Goal: Task Accomplishment & Management: Manage account settings

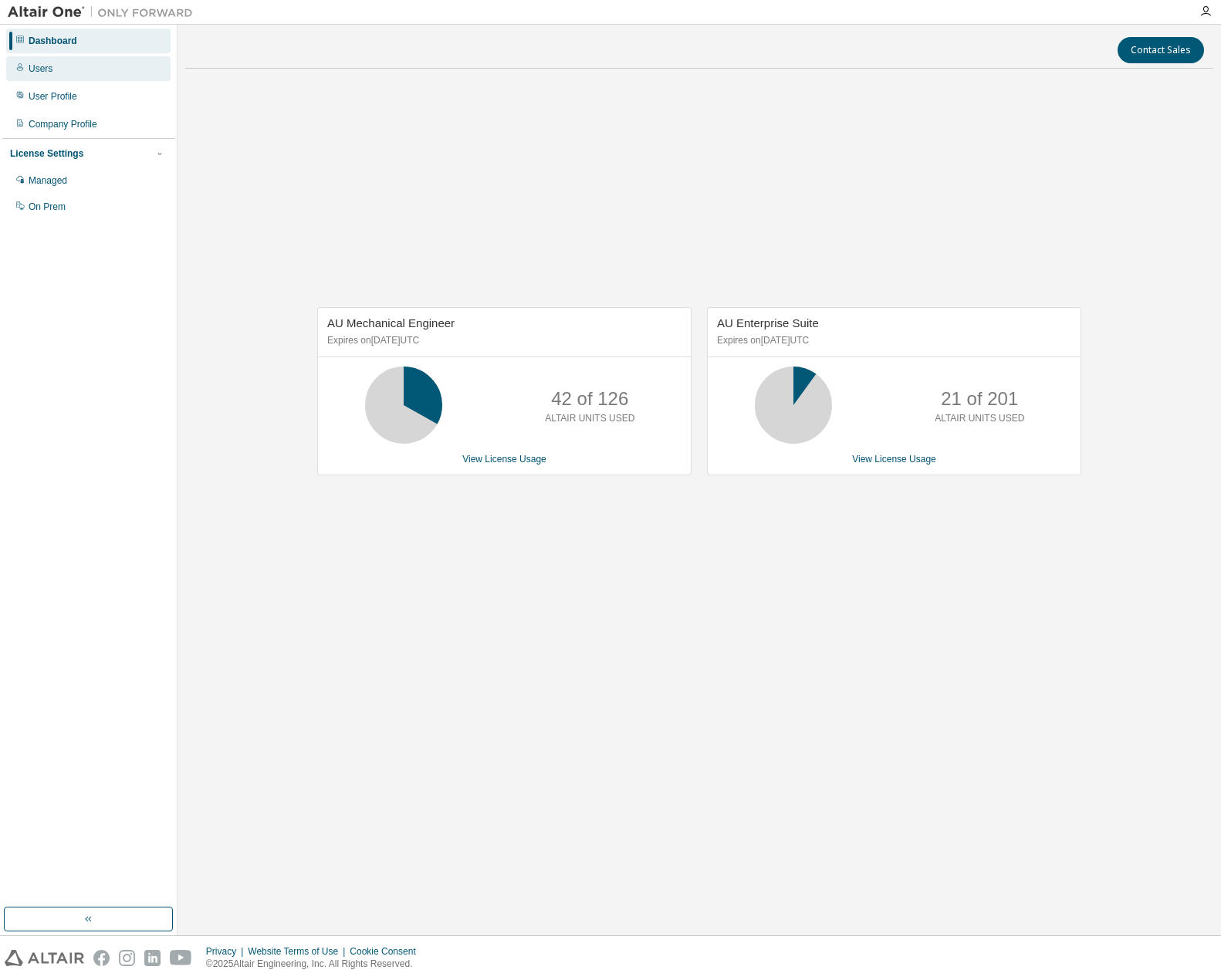
click at [88, 65] on div "Users" at bounding box center [88, 69] width 164 height 25
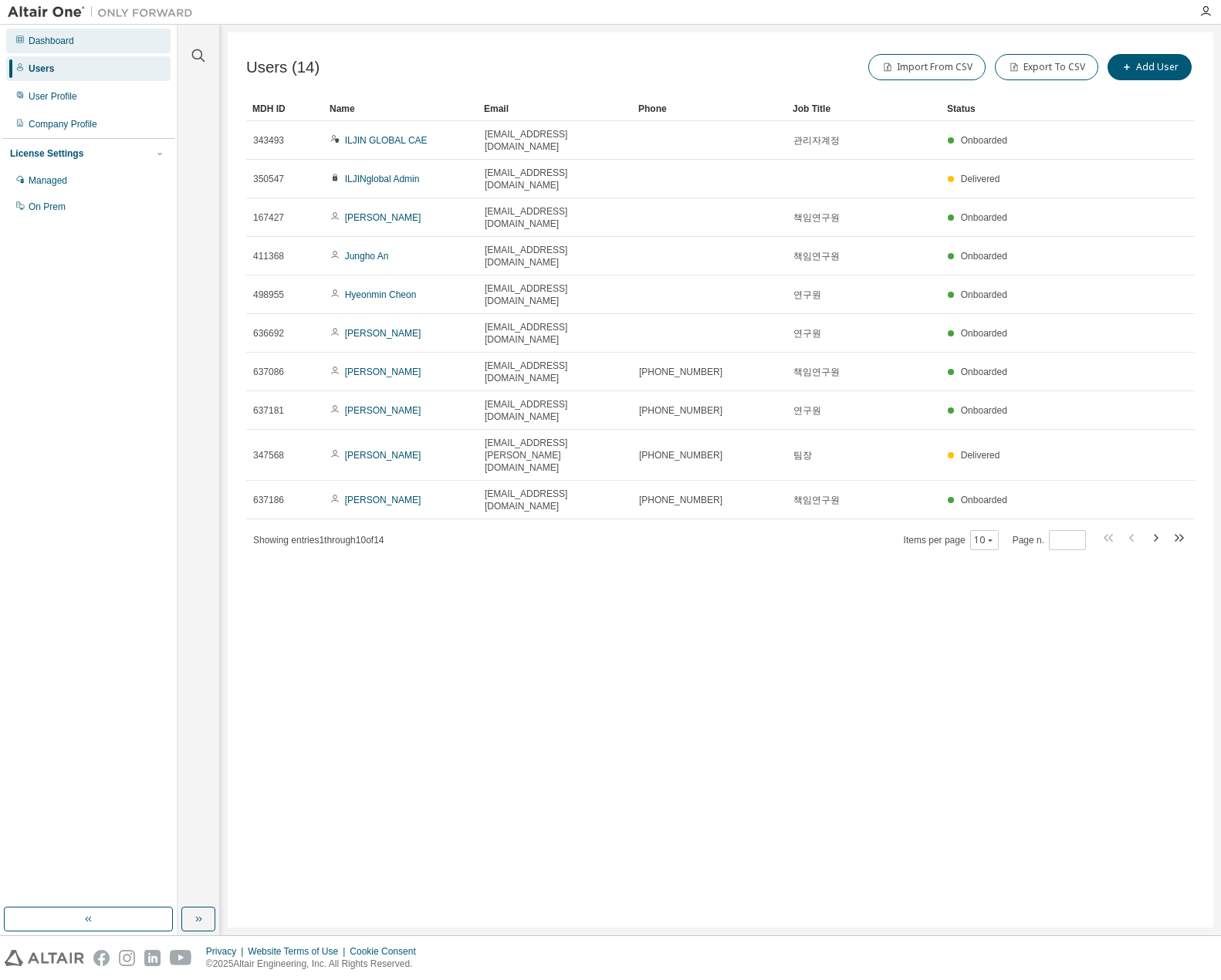
click at [90, 42] on div "Dashboard" at bounding box center [88, 41] width 164 height 25
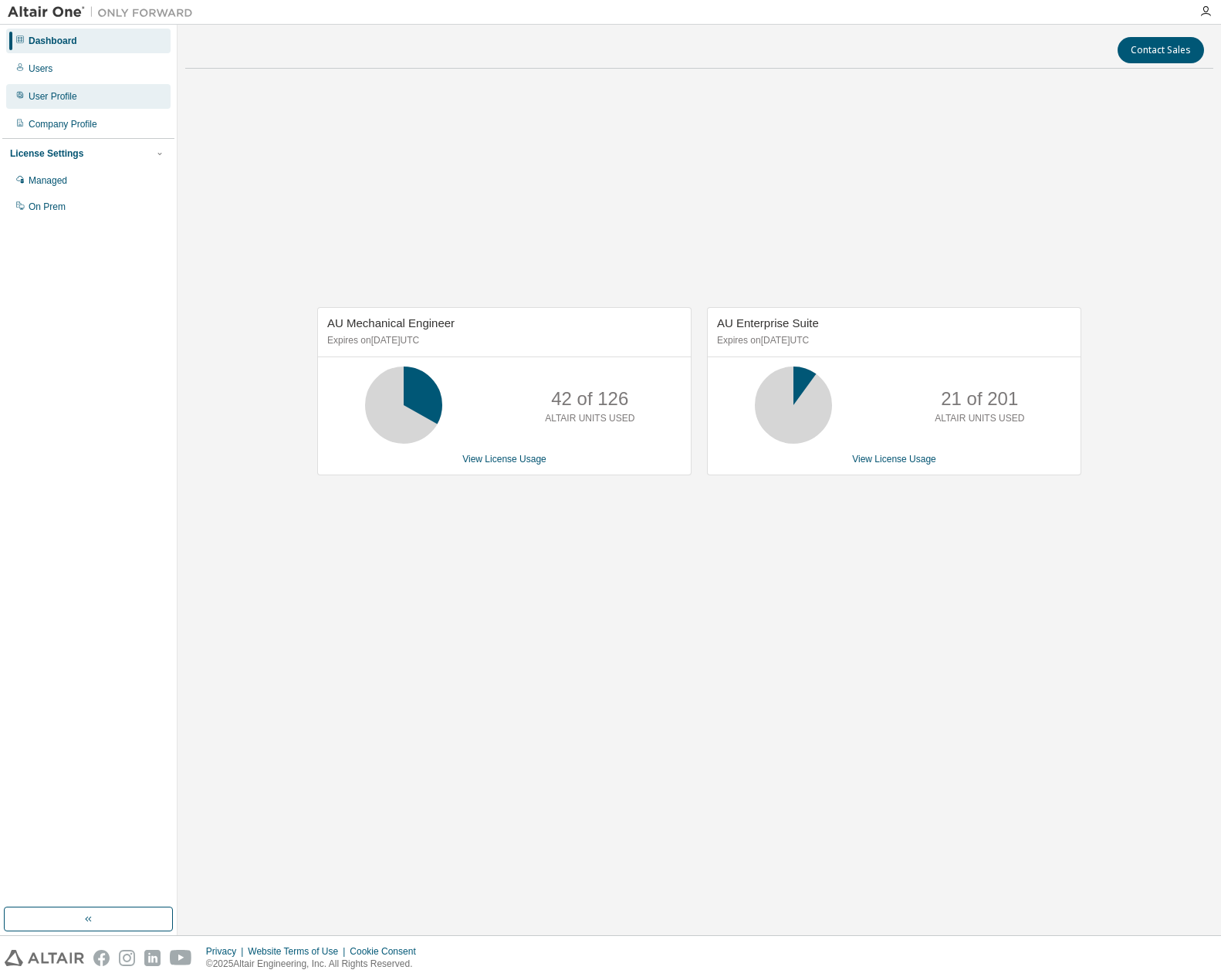
click at [61, 94] on div "User Profile" at bounding box center [53, 96] width 48 height 12
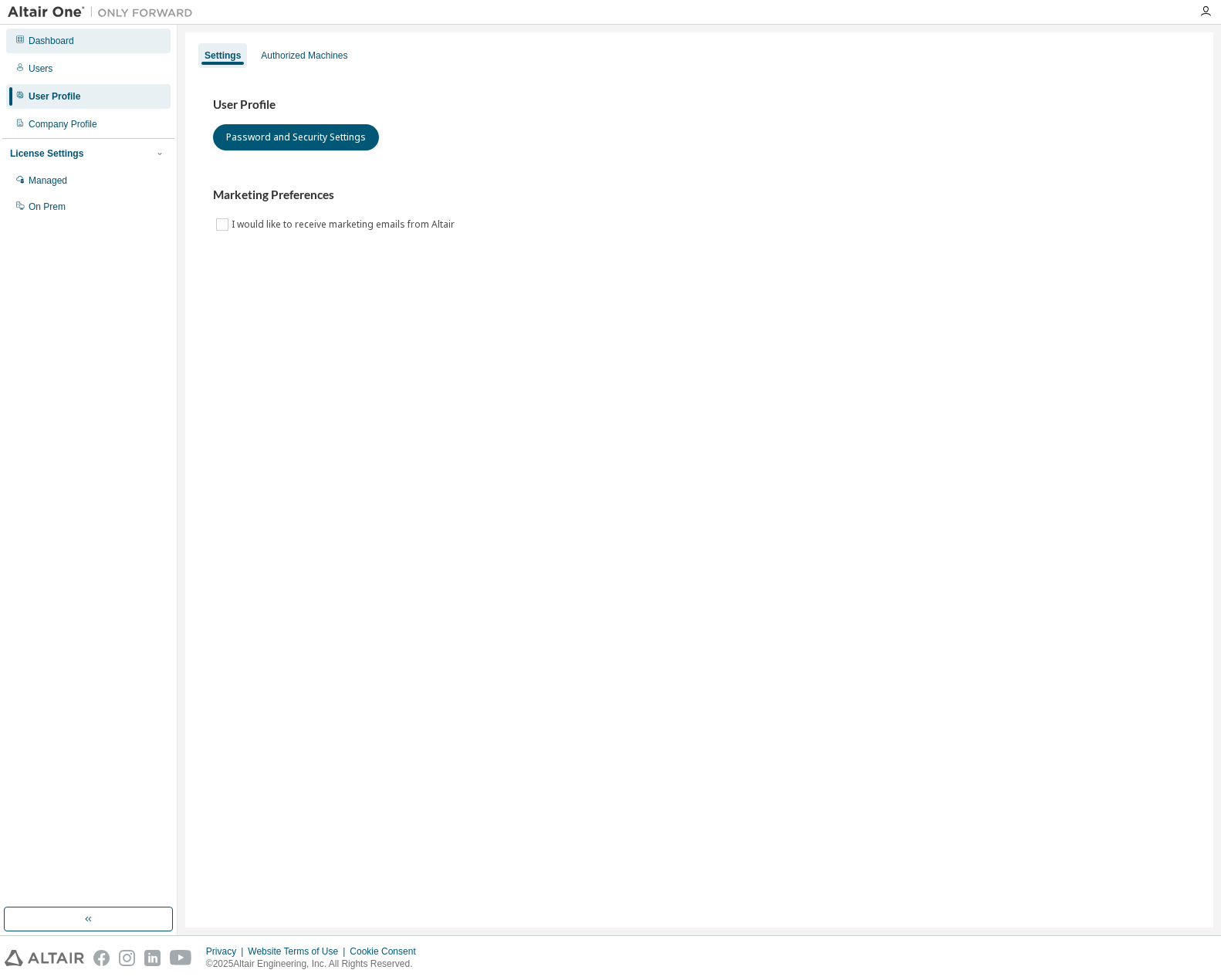
click at [63, 43] on div "Dashboard" at bounding box center [51, 41] width 46 height 12
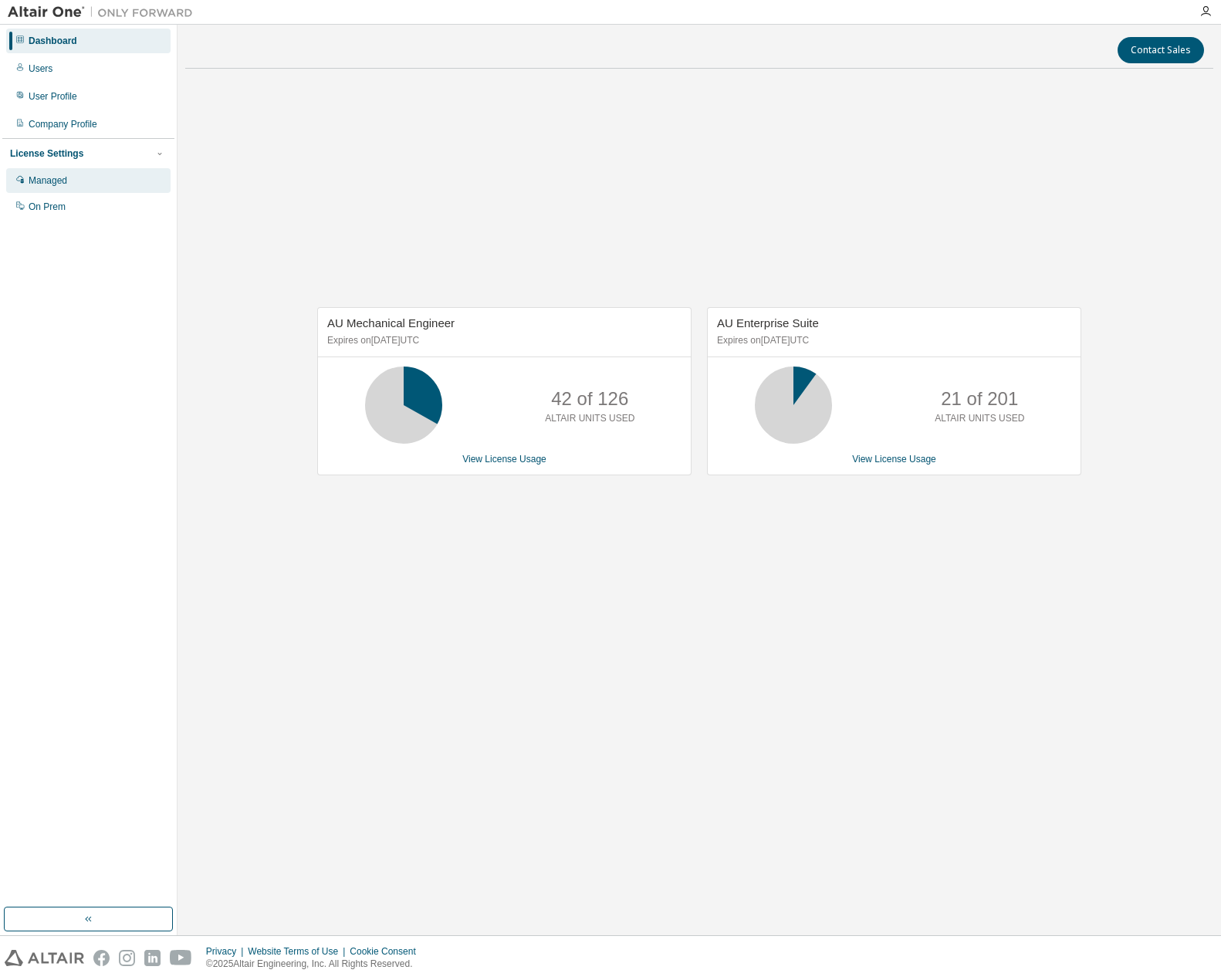
click at [69, 187] on div "Managed" at bounding box center [88, 180] width 164 height 25
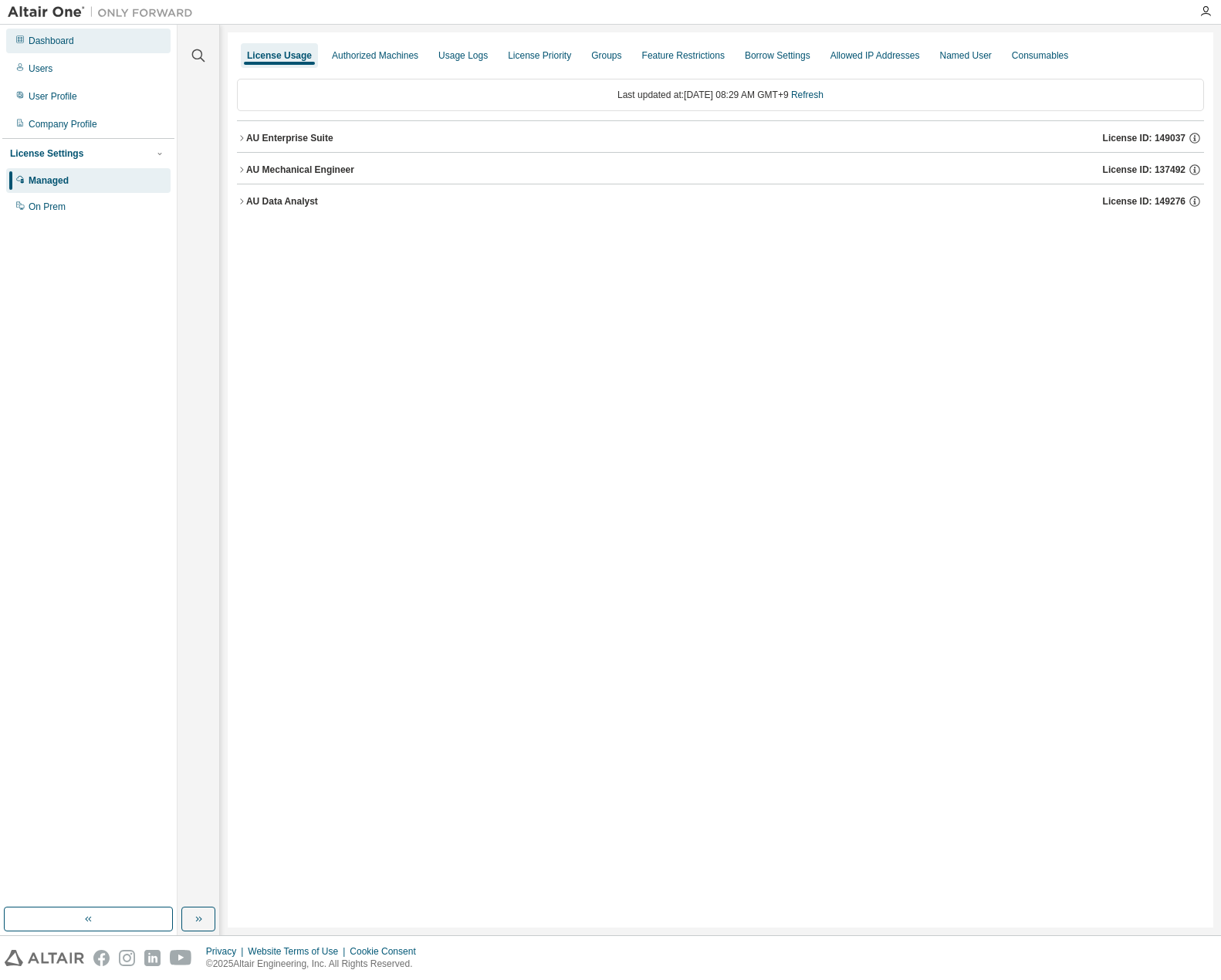
click at [89, 45] on div "Dashboard" at bounding box center [88, 41] width 164 height 25
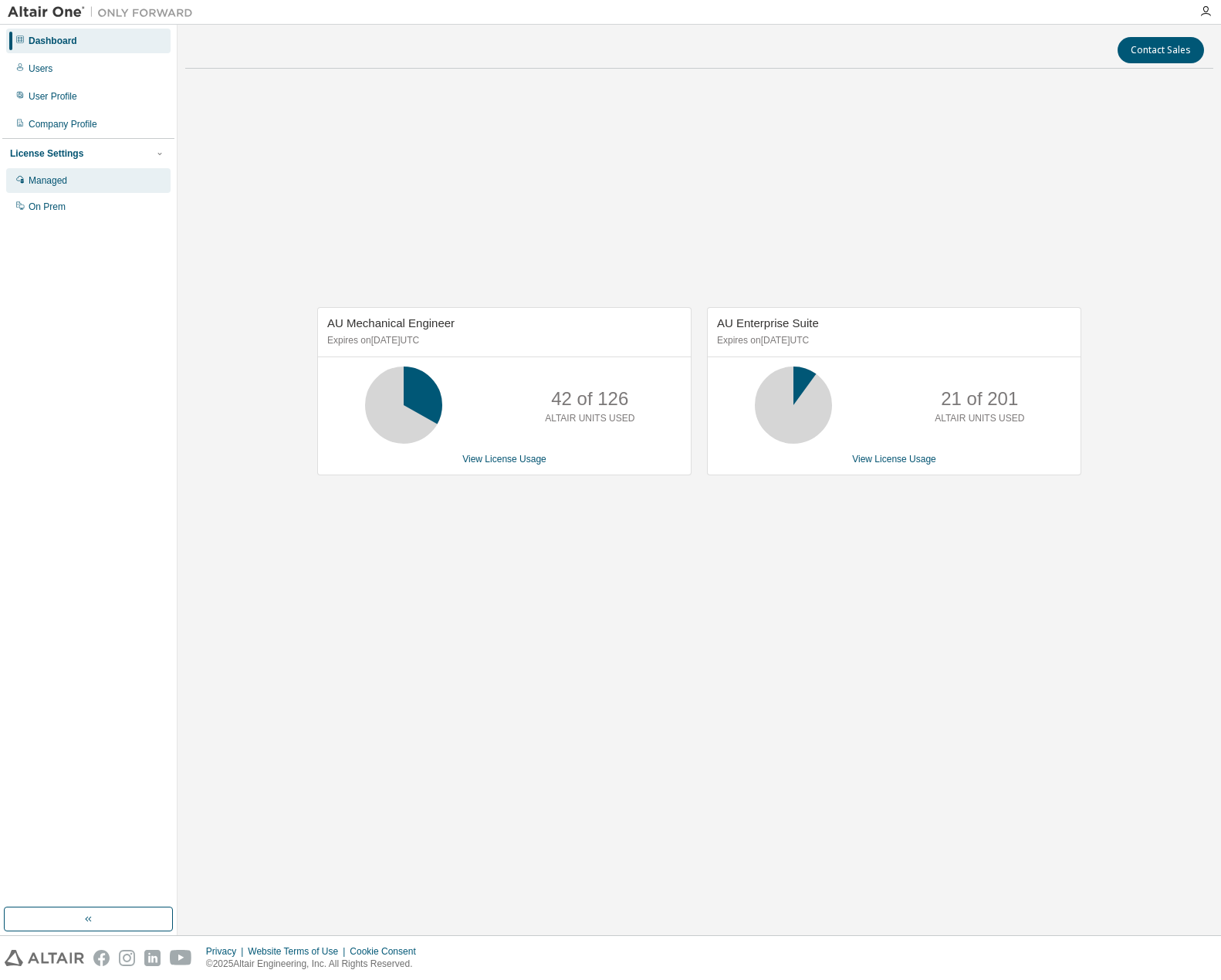
click at [64, 185] on div "Managed" at bounding box center [47, 180] width 38 height 12
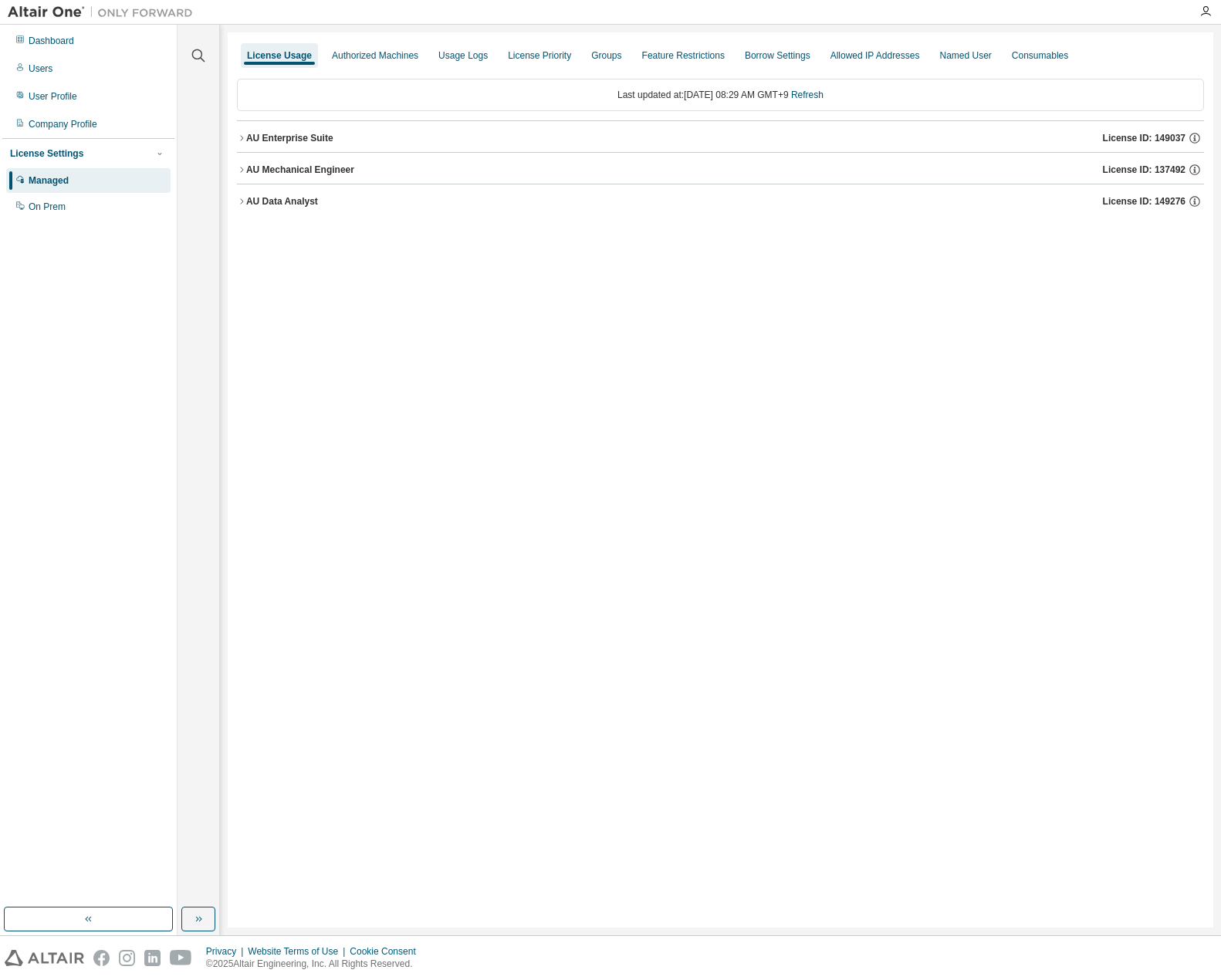
click at [245, 201] on icon "button" at bounding box center [241, 201] width 9 height 9
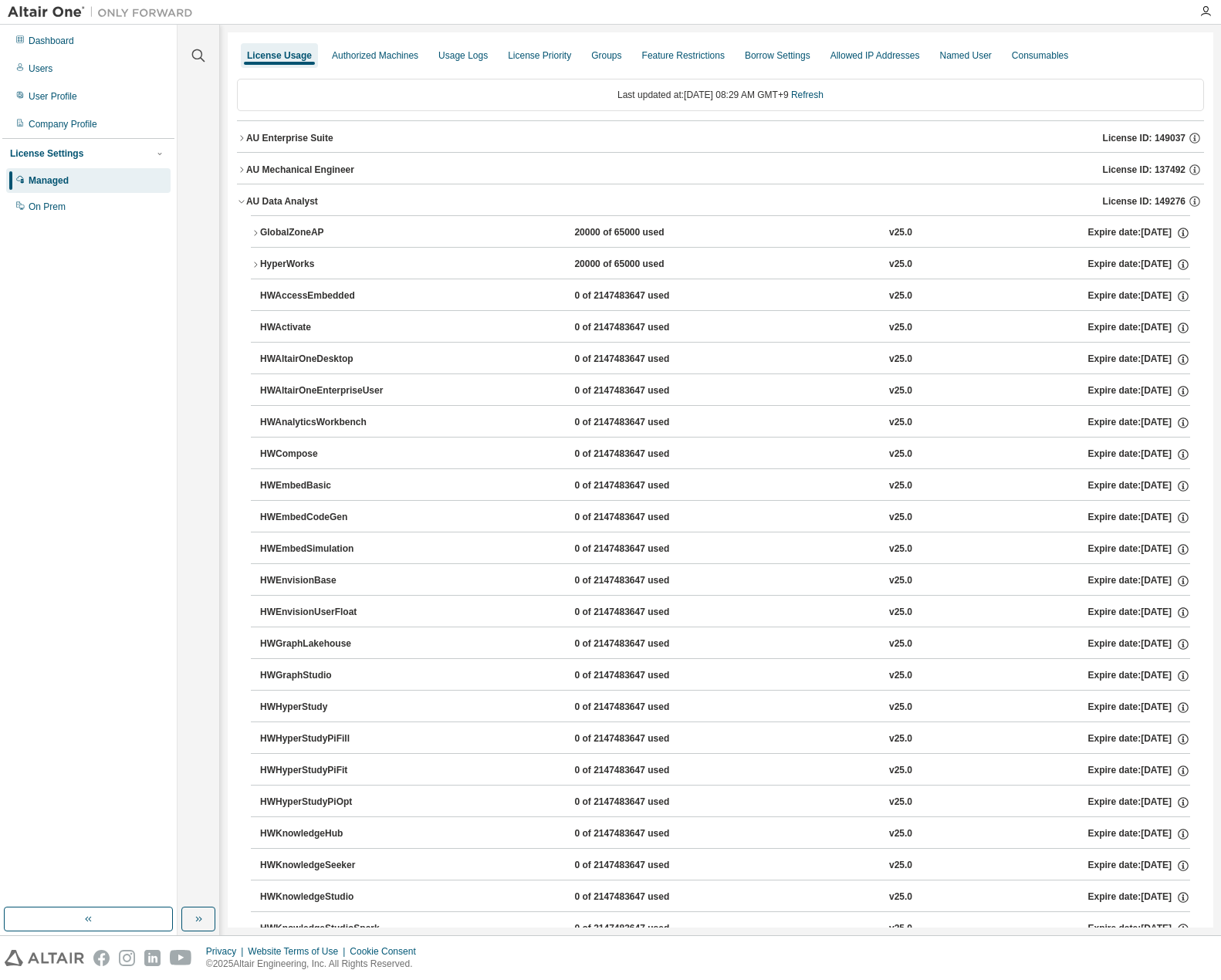
click at [244, 172] on icon "button" at bounding box center [241, 170] width 9 height 9
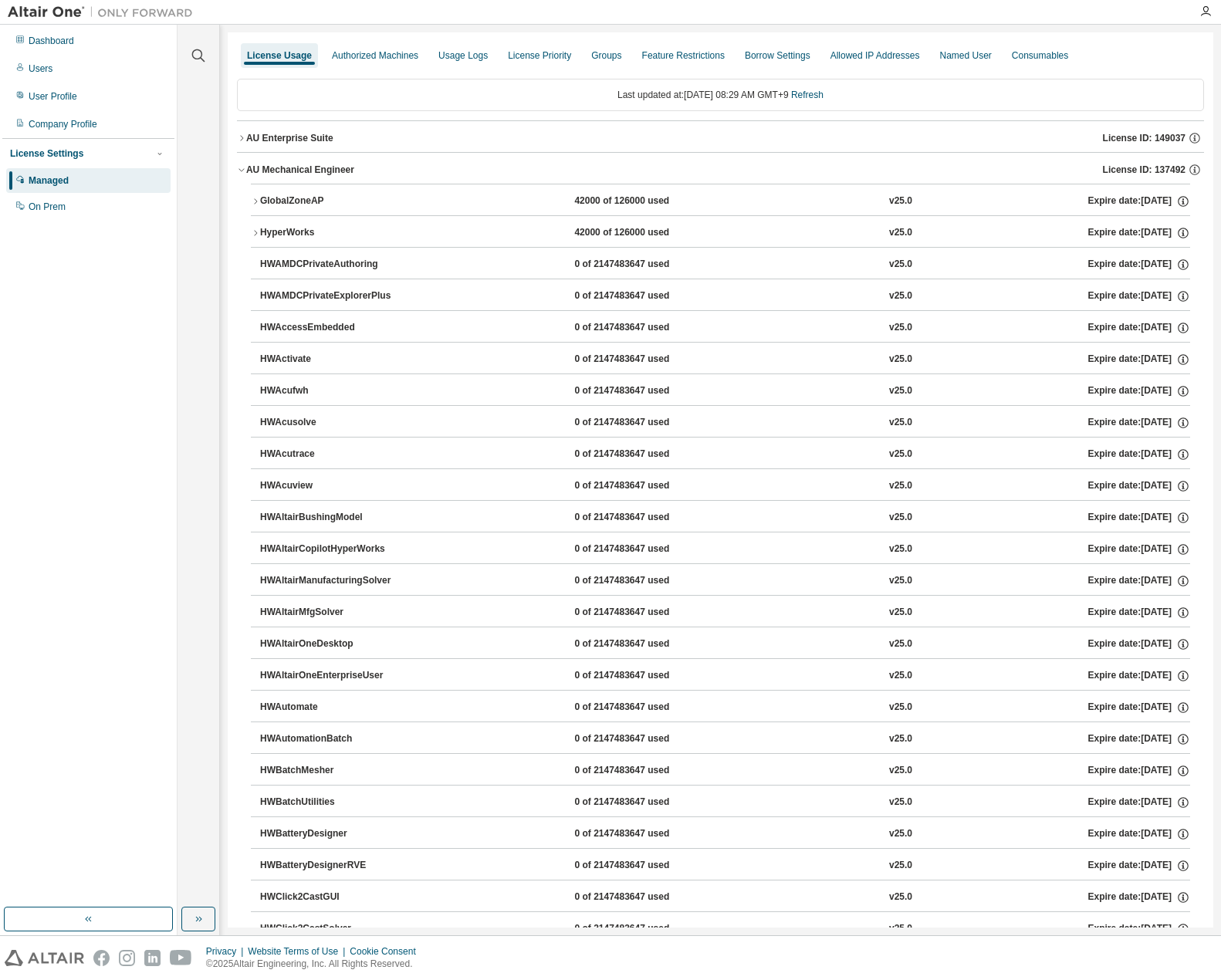
click at [240, 146] on button "AU Enterprise Suite License ID: 149037" at bounding box center [719, 138] width 967 height 34
click at [242, 141] on icon "button" at bounding box center [241, 138] width 9 height 9
click at [242, 174] on icon "button" at bounding box center [241, 170] width 9 height 9
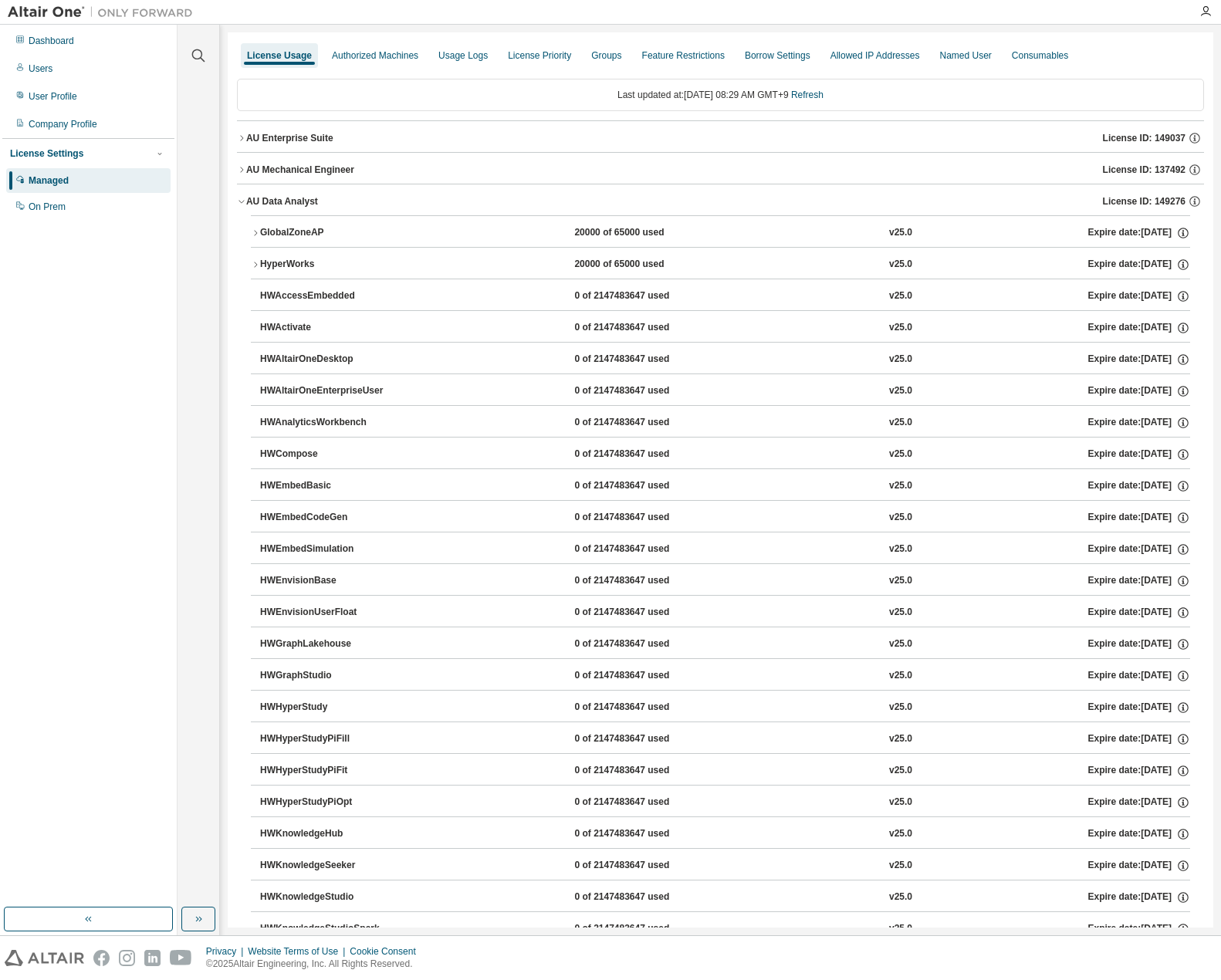
click at [239, 202] on icon "button" at bounding box center [241, 201] width 9 height 9
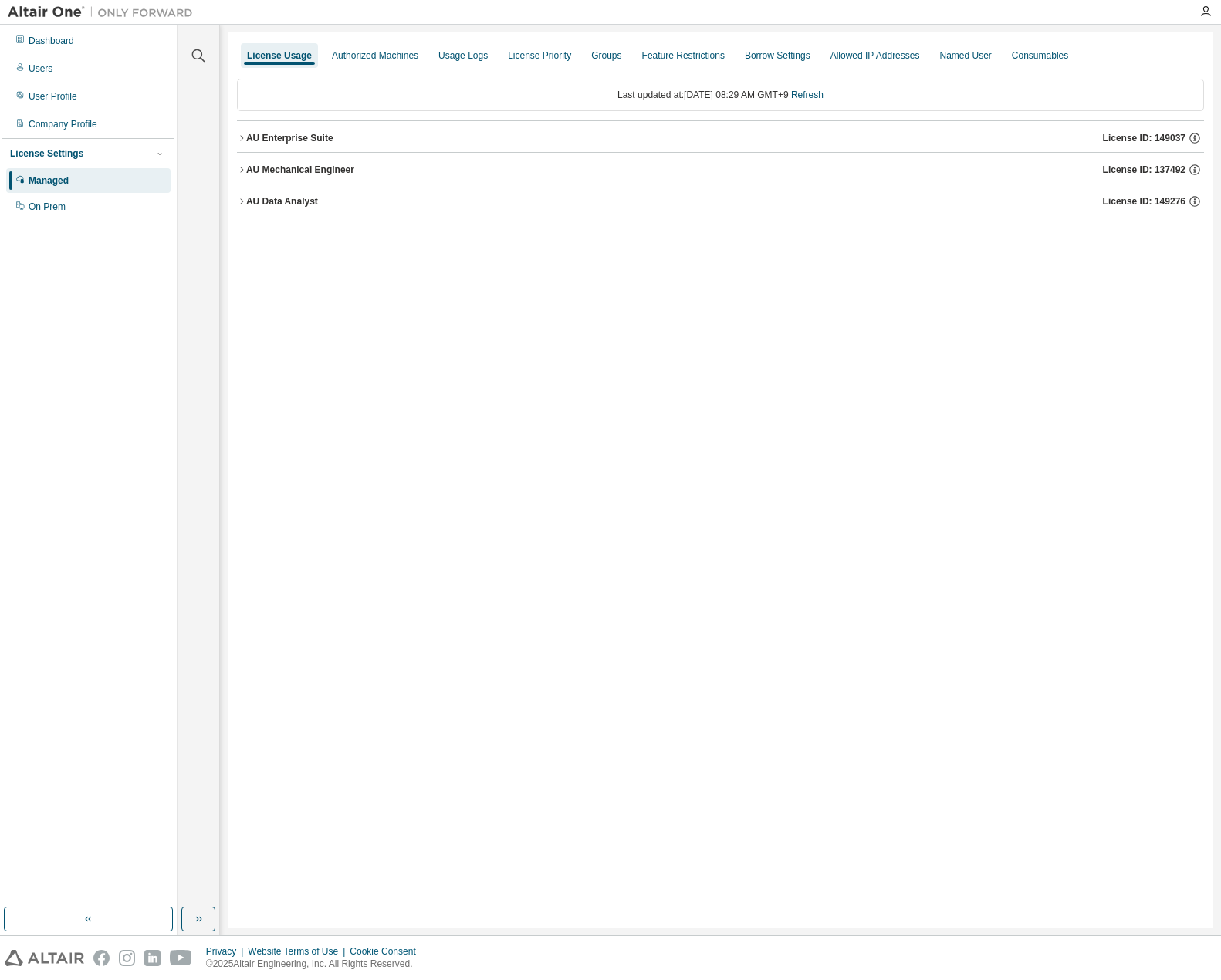
click at [245, 167] on icon "button" at bounding box center [241, 170] width 9 height 9
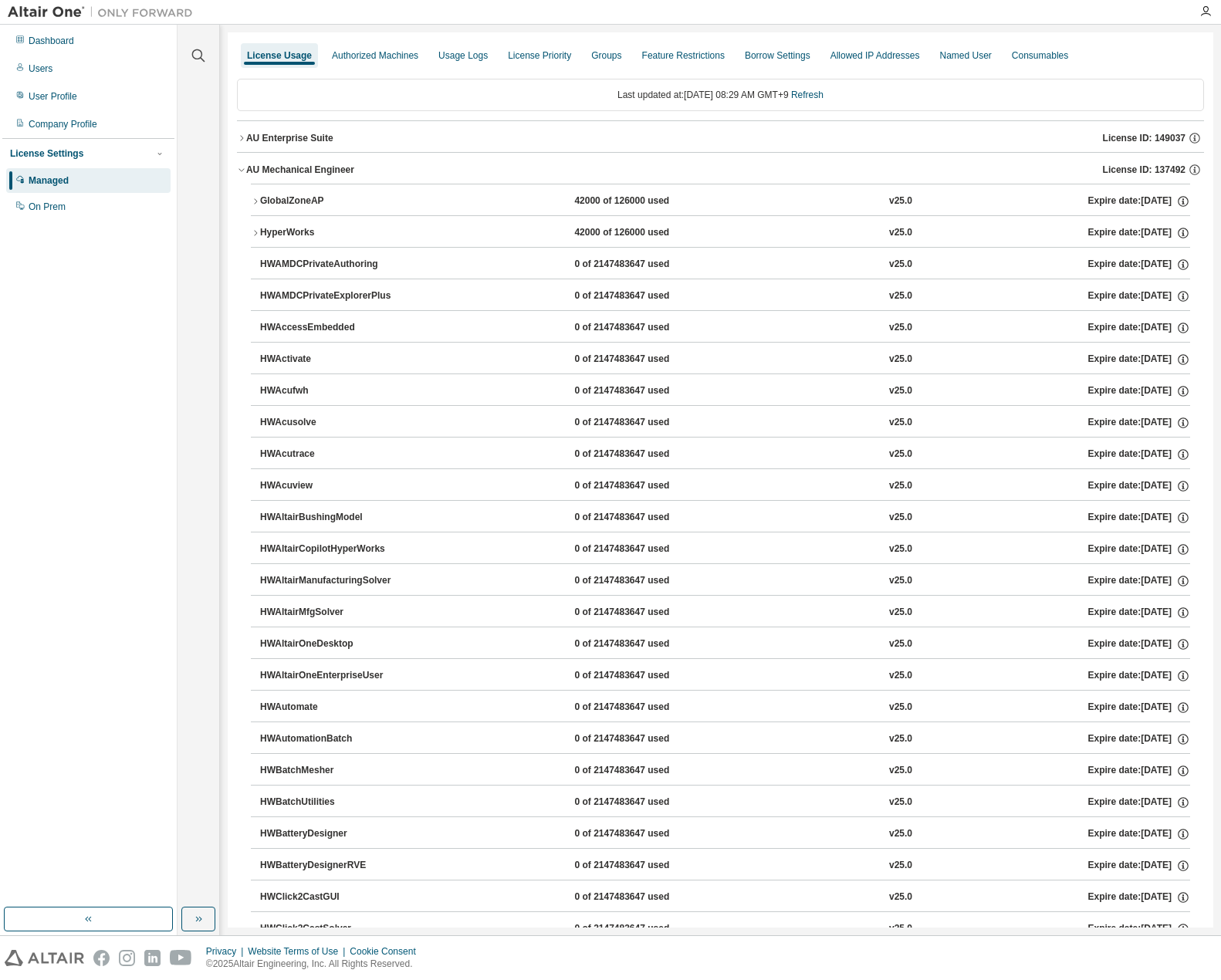
click at [245, 167] on icon "button" at bounding box center [241, 170] width 9 height 9
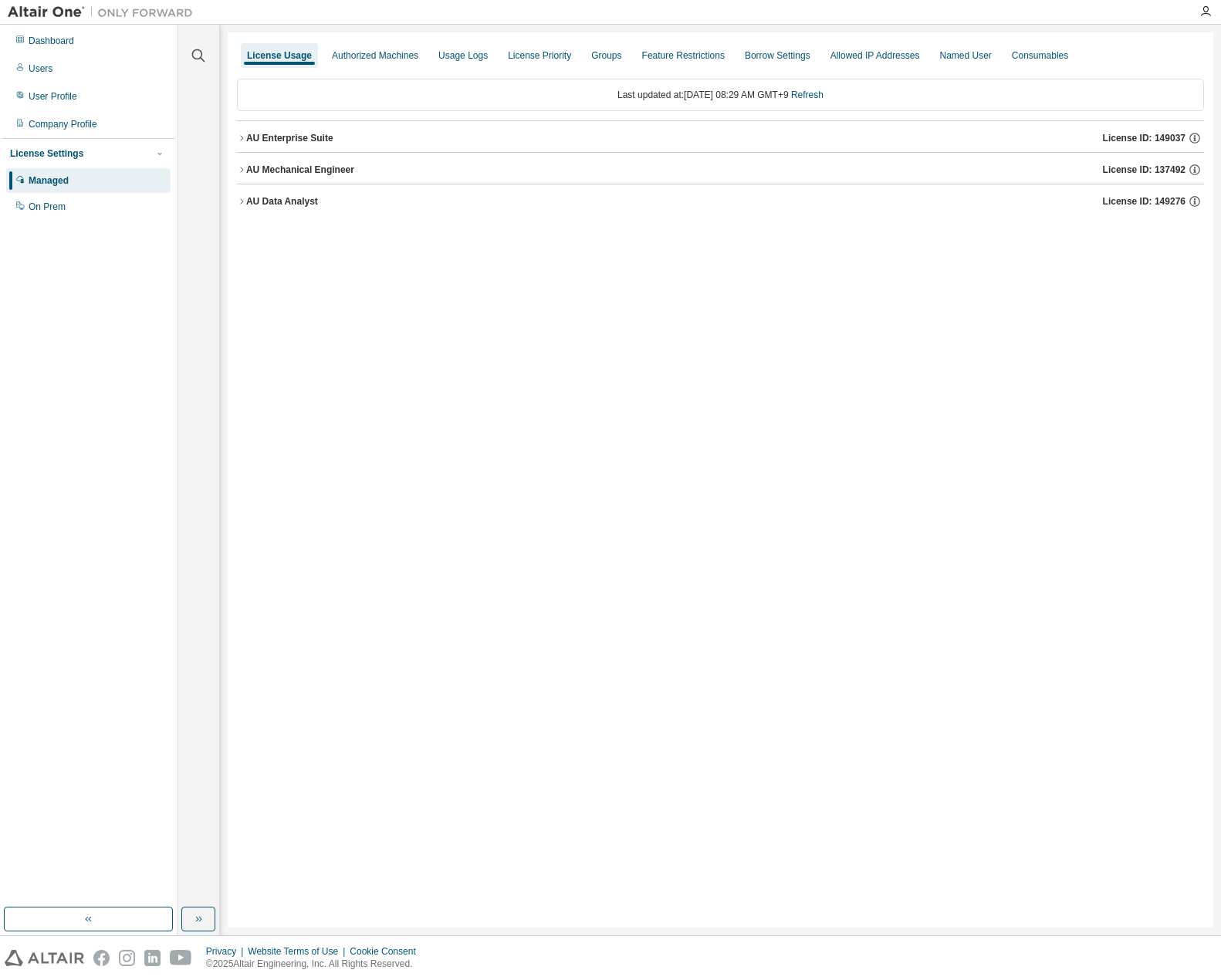
click at [242, 134] on icon "button" at bounding box center [241, 138] width 9 height 9
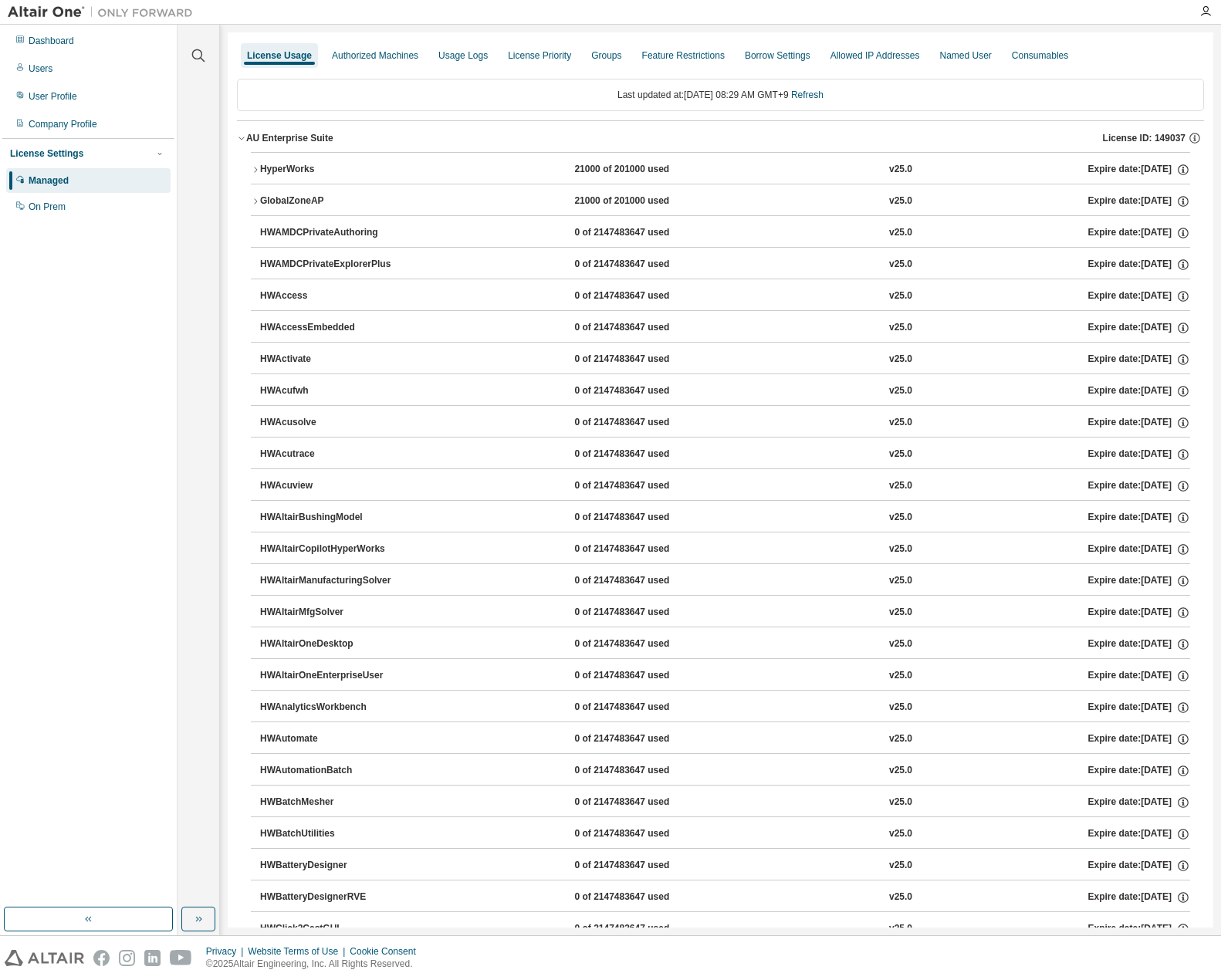
click at [242, 134] on icon "button" at bounding box center [241, 138] width 9 height 9
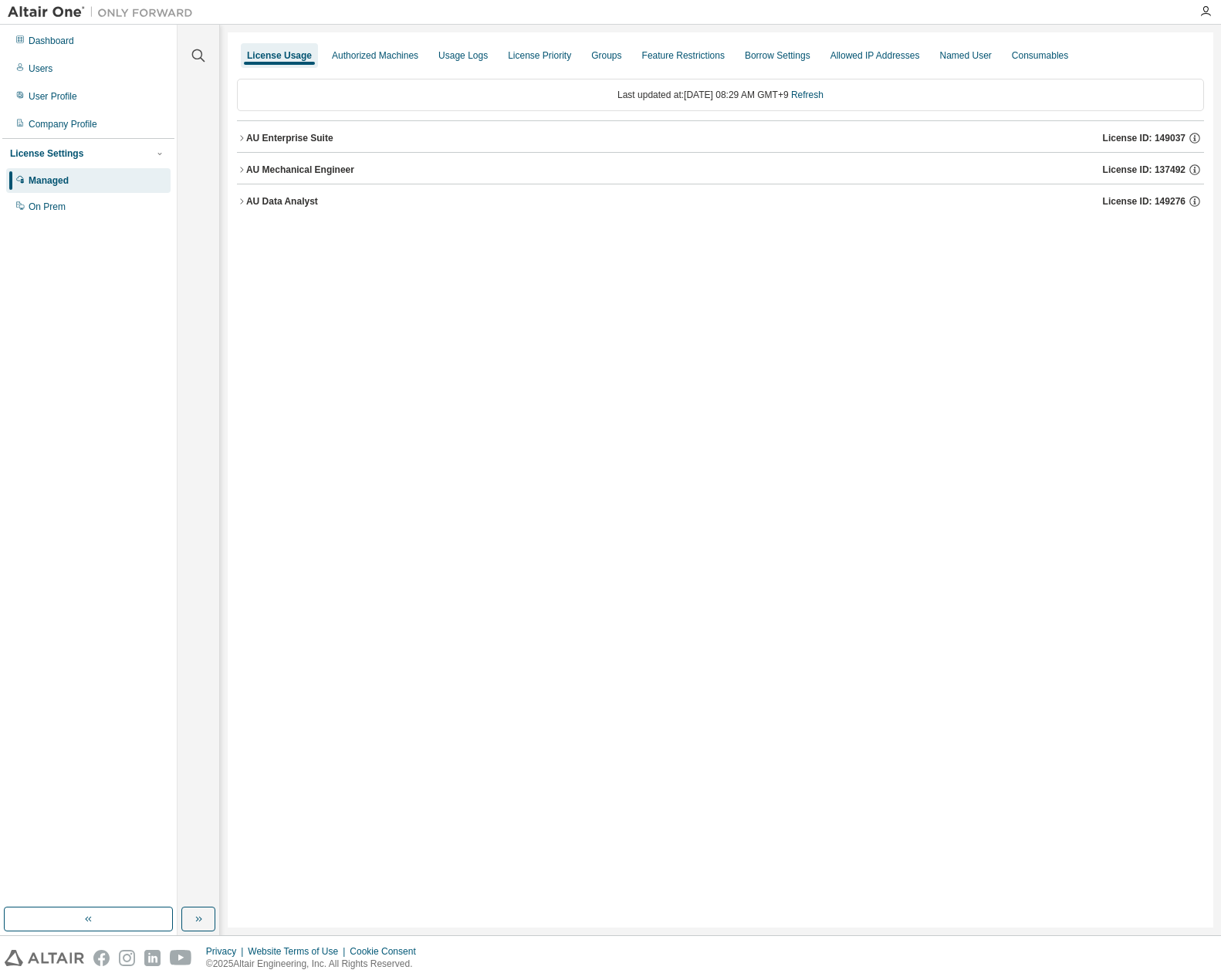
click at [242, 167] on icon "button" at bounding box center [241, 170] width 9 height 9
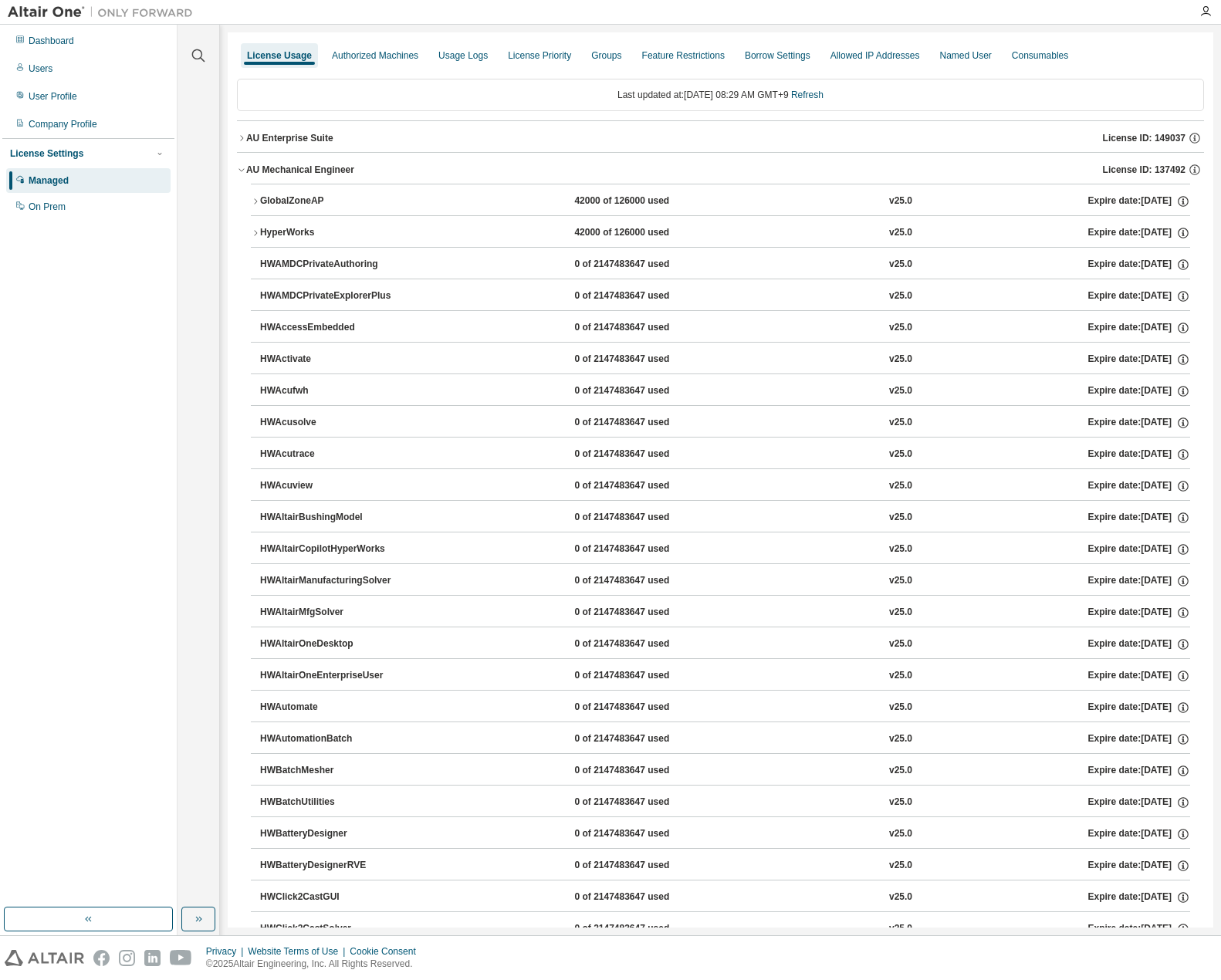
click at [242, 167] on icon "button" at bounding box center [241, 170] width 9 height 9
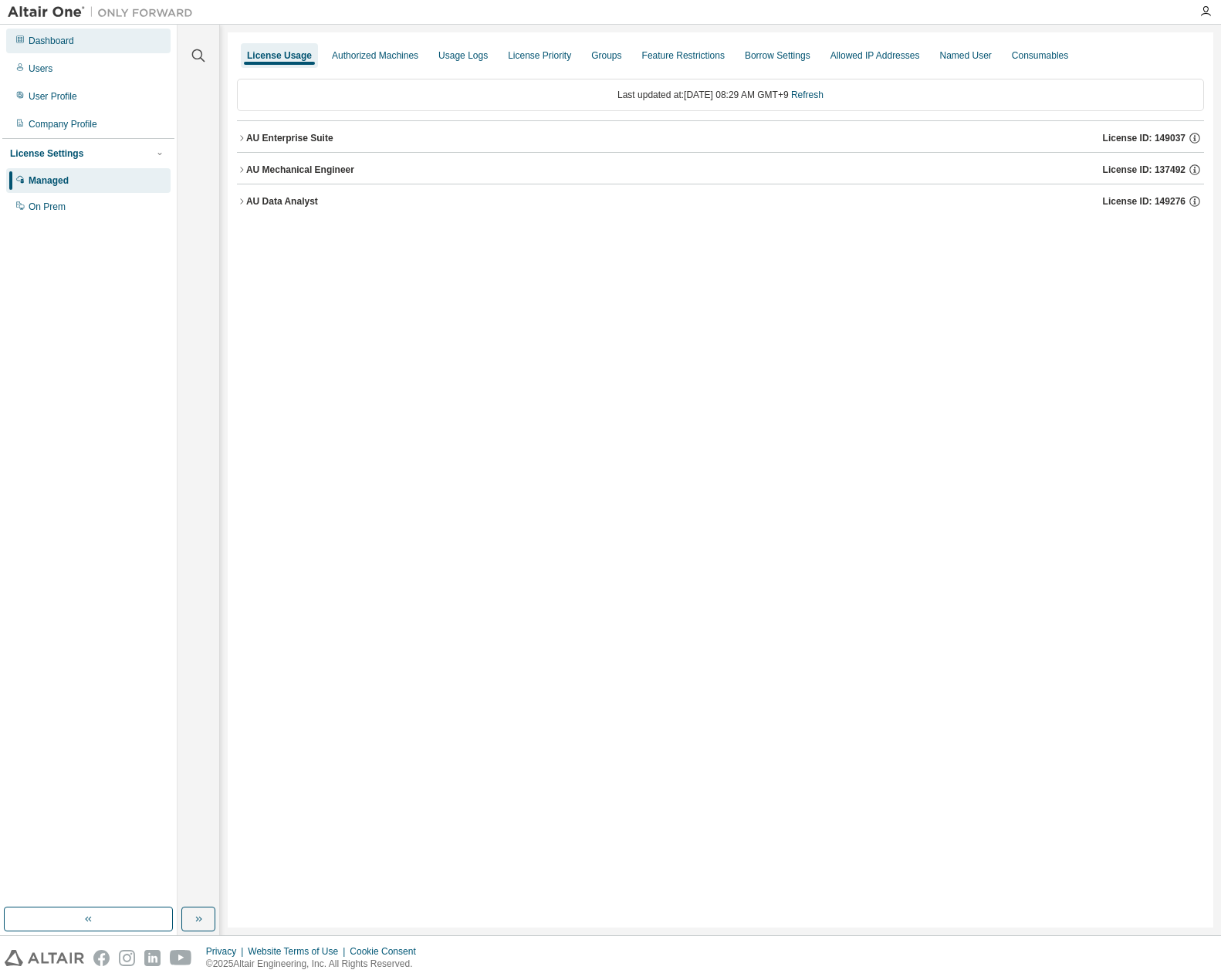
click at [77, 45] on div "Dashboard" at bounding box center [88, 41] width 164 height 25
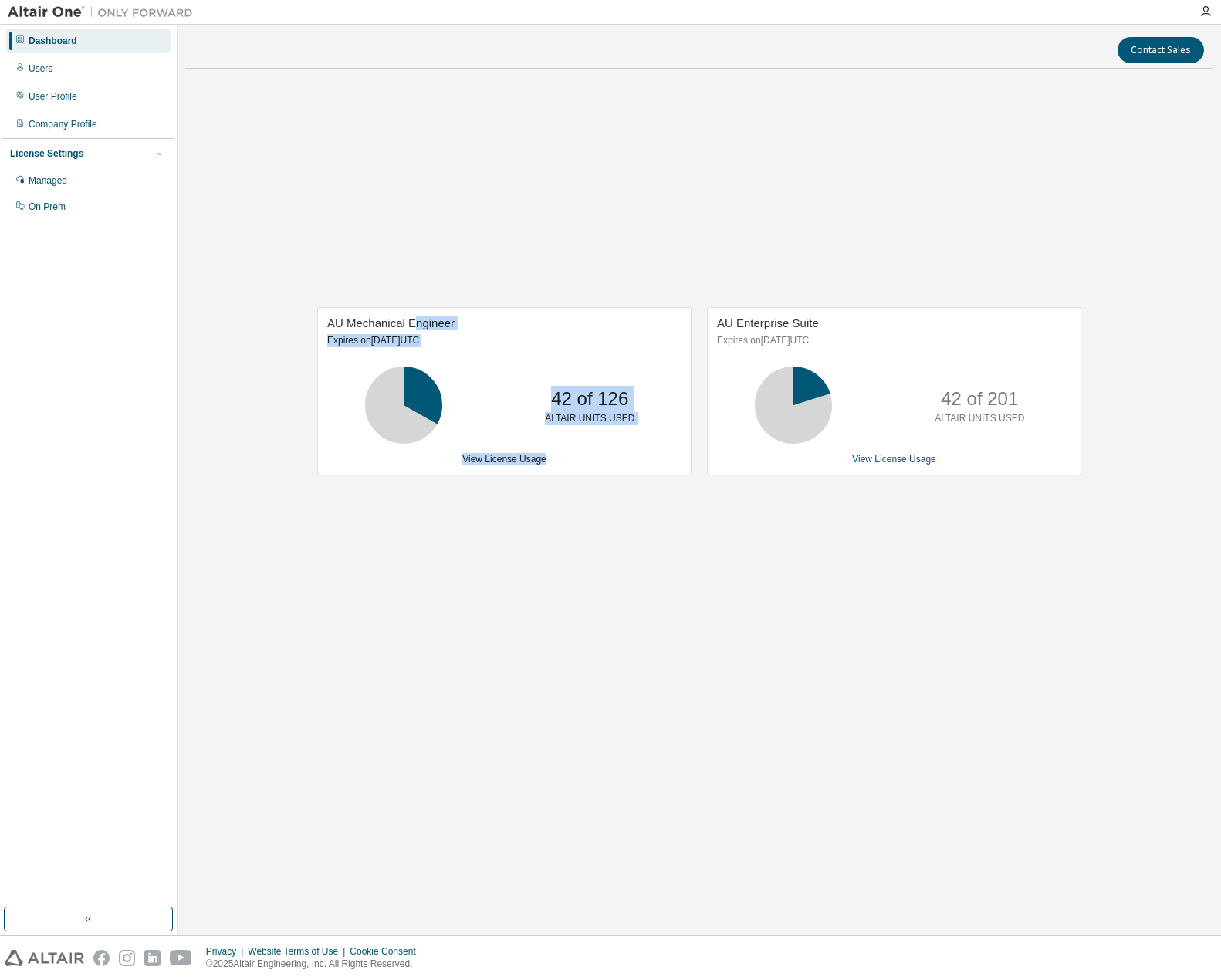
drag, startPoint x: 585, startPoint y: 621, endPoint x: 413, endPoint y: 325, distance: 342.3
click at [413, 328] on div "AU Mechanical Engineer Expires on January 1, 2026 UTC 42 of 126 ALTAIR UNITS US…" at bounding box center [700, 400] width 1028 height 637
click at [386, 193] on div "AU Mechanical Engineer Expires on January 1, 2026 UTC 42 of 126 ALTAIR UNITS US…" at bounding box center [700, 400] width 1028 height 637
click at [777, 754] on div "Contact Sales AU Mechanical Engineer Expires on January 1, 2026 UTC 42 of 126 A…" at bounding box center [700, 479] width 1028 height 895
drag, startPoint x: 1084, startPoint y: 710, endPoint x: 292, endPoint y: 139, distance: 976.4
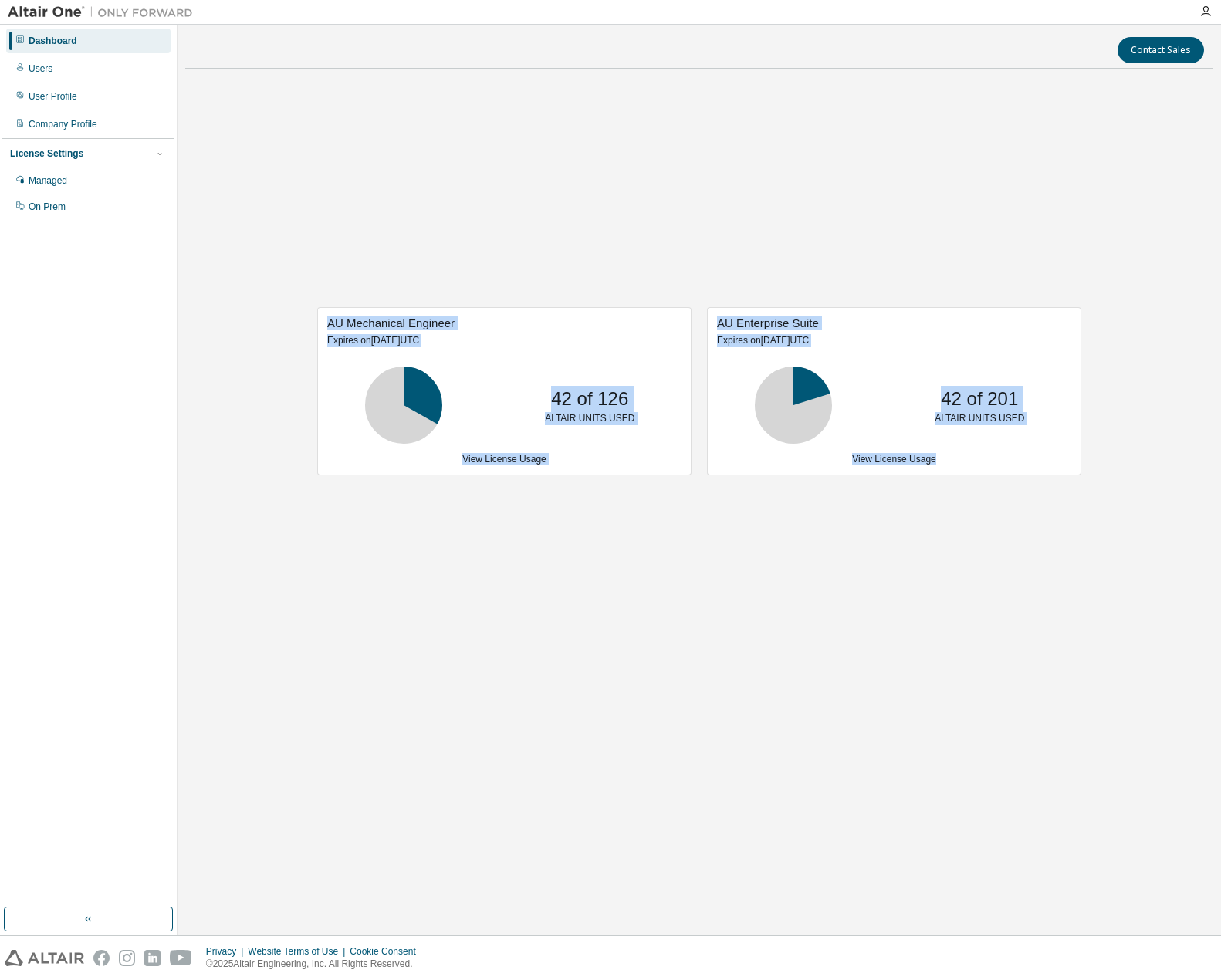
click at [292, 139] on div "AU Mechanical Engineer Expires on January 1, 2026 UTC 42 of 126 ALTAIR UNITS US…" at bounding box center [700, 400] width 1028 height 637
click at [738, 659] on div "AU Mechanical Engineer Expires on January 1, 2026 UTC 42 of 126 ALTAIR UNITS US…" at bounding box center [700, 400] width 1028 height 637
click at [778, 670] on div "AU Mechanical Engineer Expires on January 1, 2026 UTC 42 of 126 ALTAIR UNITS US…" at bounding box center [700, 400] width 1028 height 637
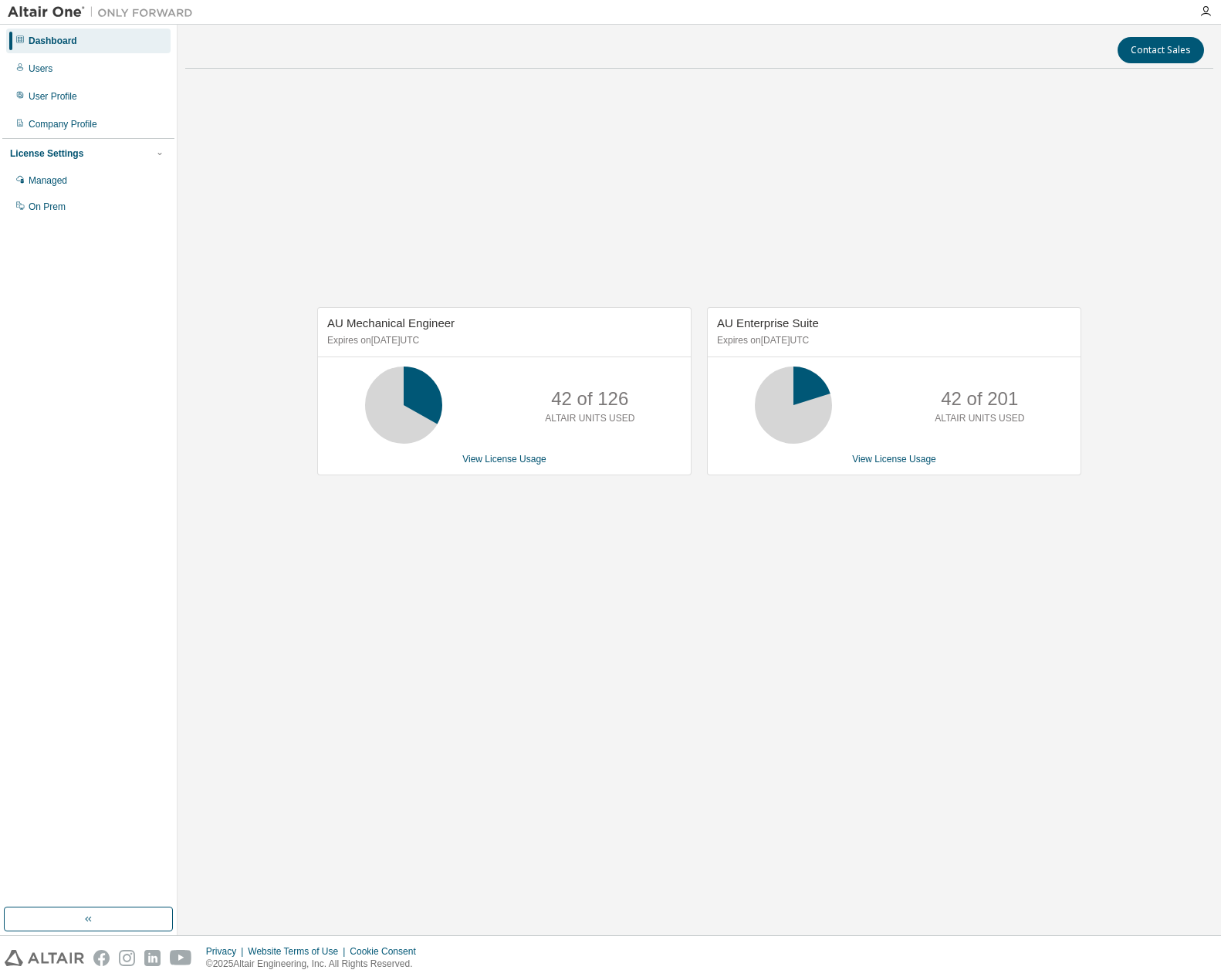
click at [641, 611] on div "AU Mechanical Engineer Expires on January 1, 2026 UTC 42 of 126 ALTAIR UNITS US…" at bounding box center [700, 400] width 1028 height 637
click at [43, 174] on div "Managed" at bounding box center [88, 180] width 164 height 25
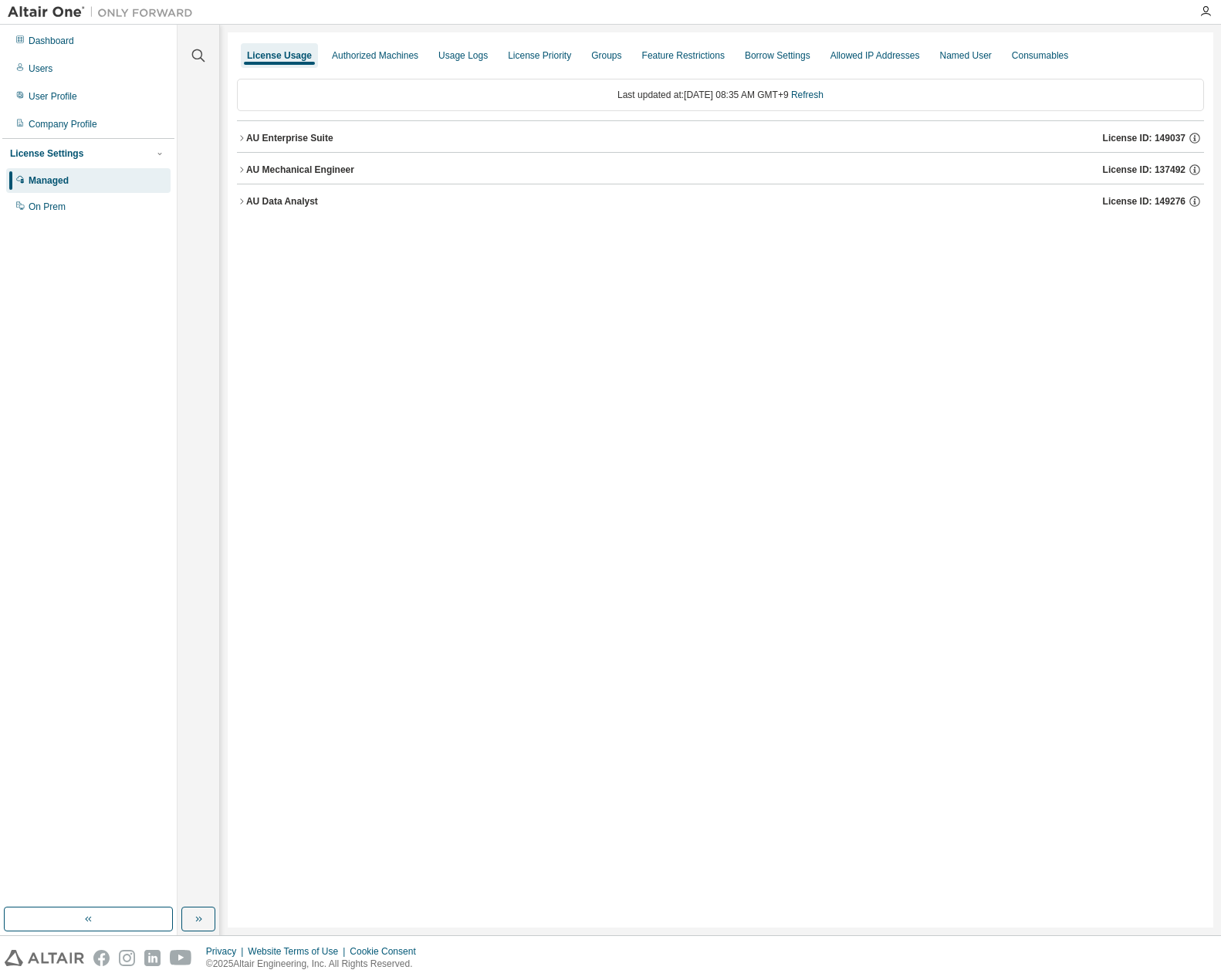
click at [241, 203] on icon "button" at bounding box center [241, 201] width 9 height 9
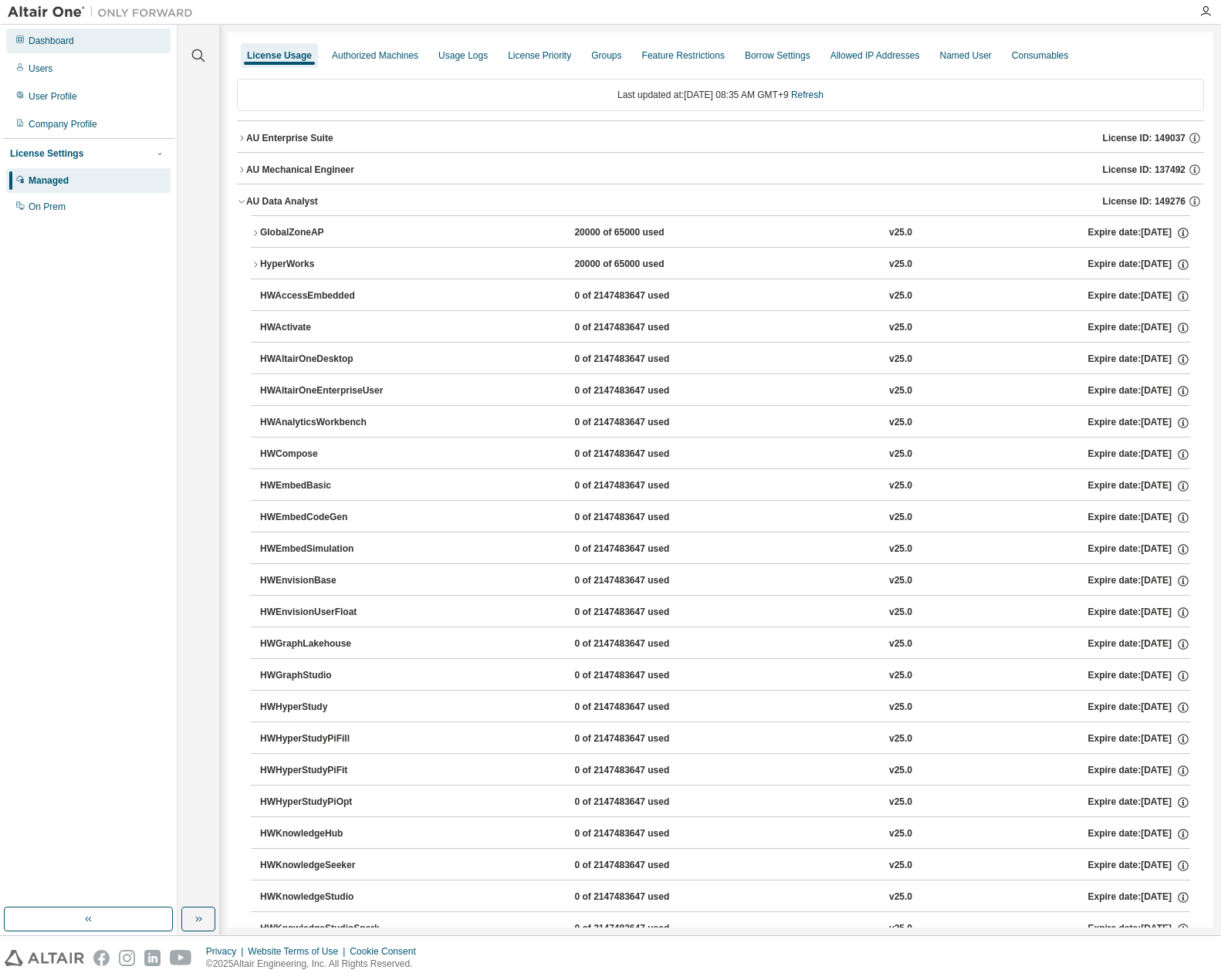
click at [64, 42] on div "Dashboard" at bounding box center [51, 41] width 46 height 12
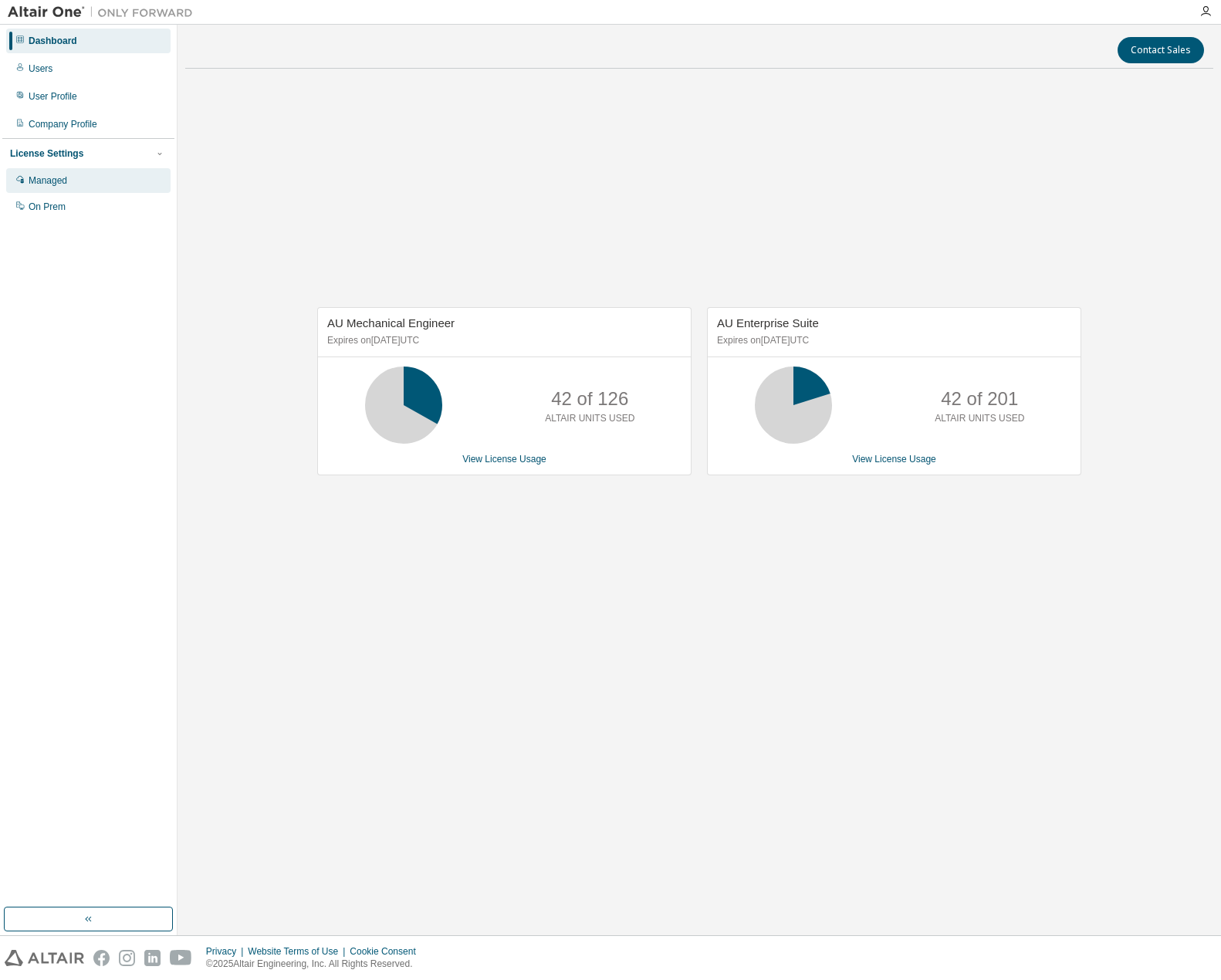
click at [64, 181] on div "Managed" at bounding box center [47, 180] width 38 height 12
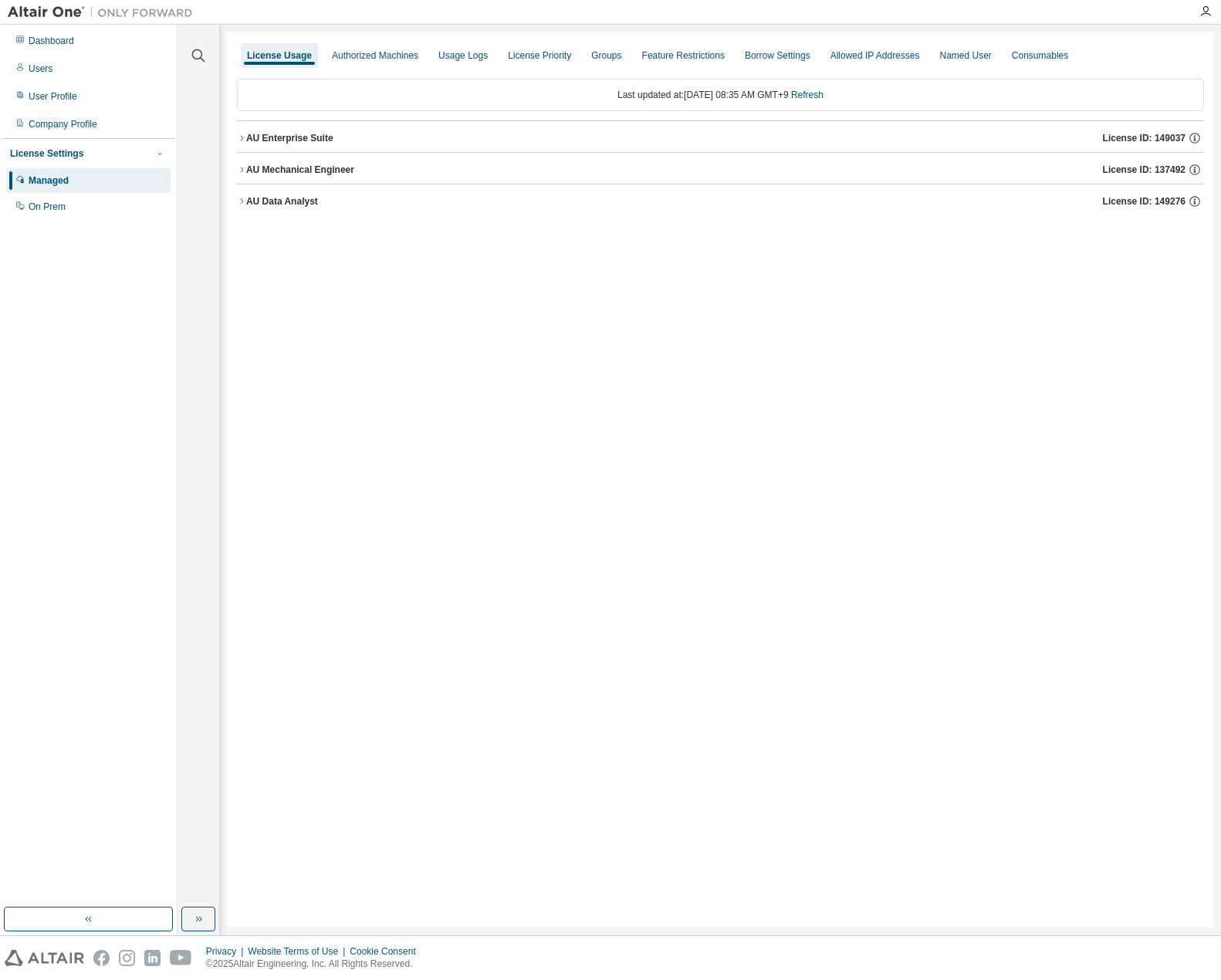
click at [241, 202] on icon "button" at bounding box center [241, 201] width 9 height 9
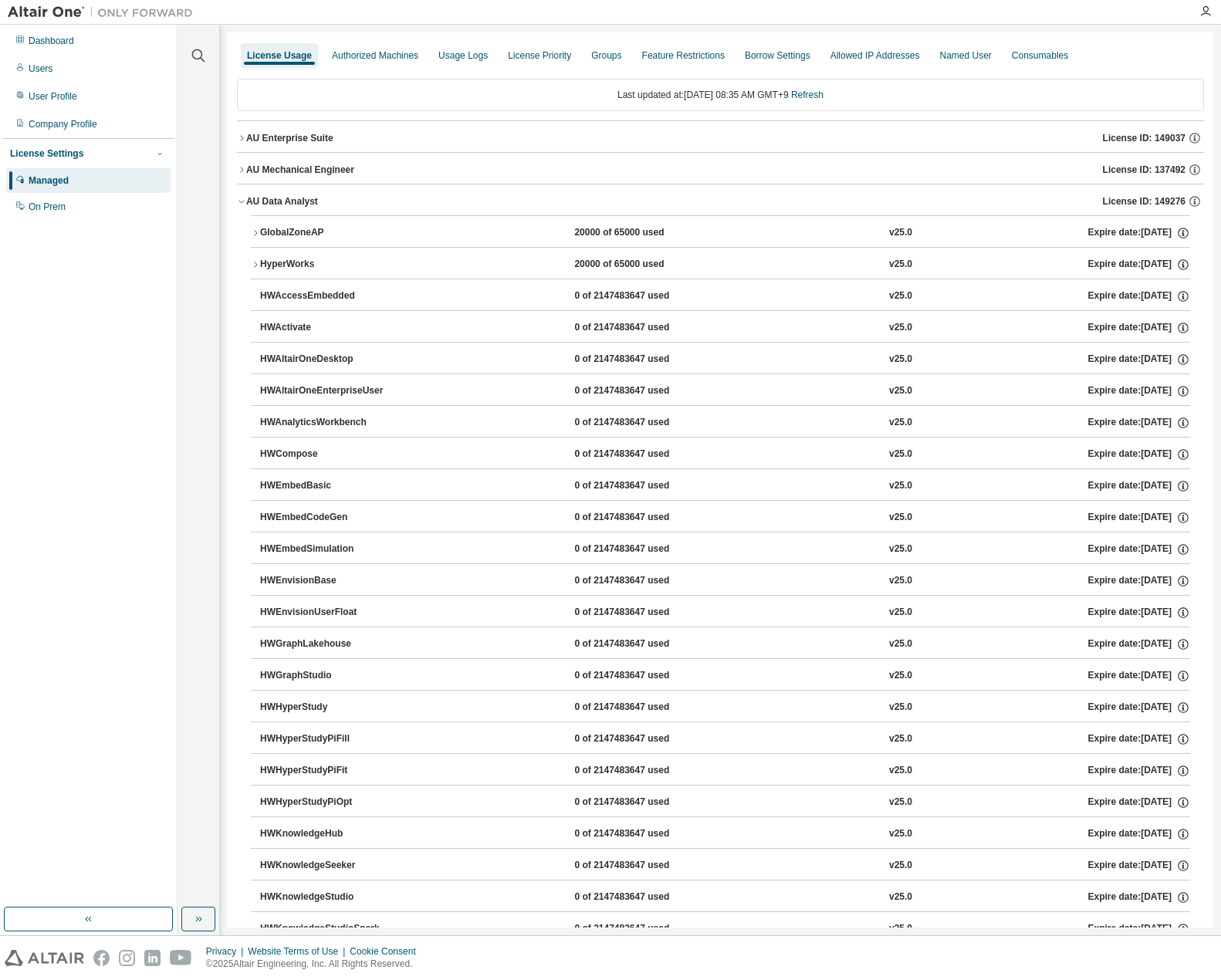
click at [253, 267] on icon "button" at bounding box center [255, 264] width 9 height 9
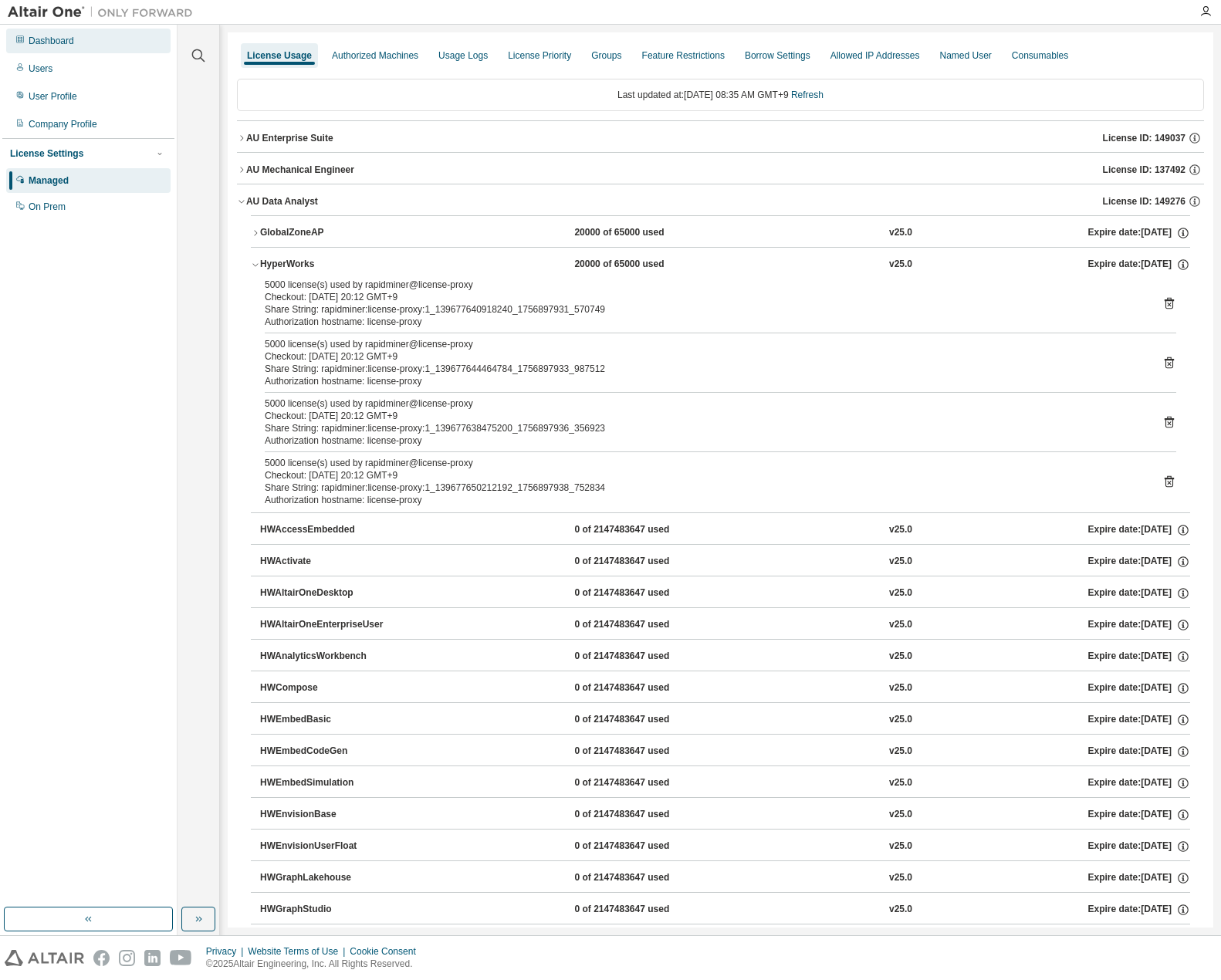
click at [70, 44] on div "Dashboard" at bounding box center [51, 41] width 46 height 12
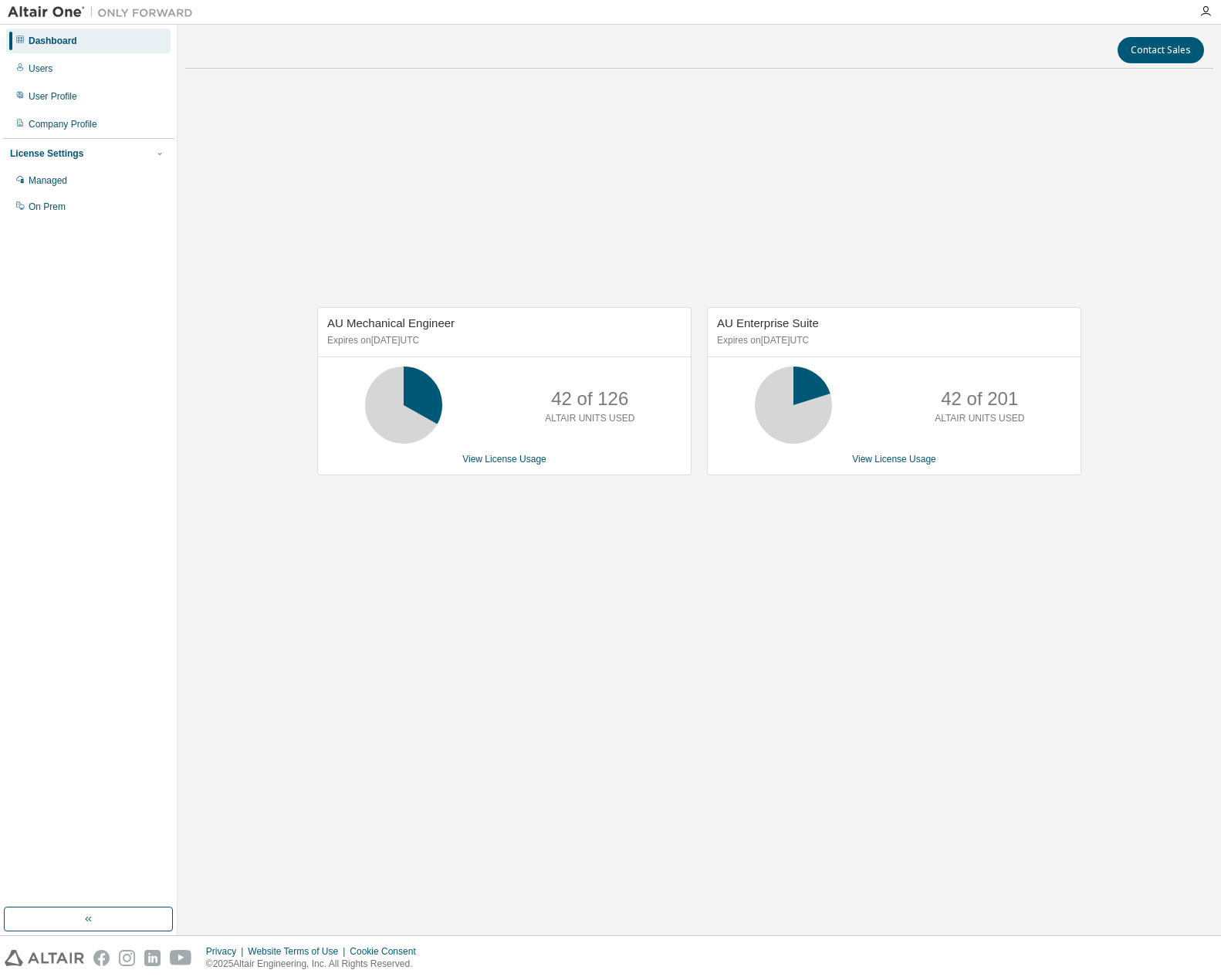
drag, startPoint x: 578, startPoint y: 602, endPoint x: 499, endPoint y: 481, distance: 144.5
click at [482, 569] on div "AU Mechanical Engineer Expires on January 1, 2026 UTC 42 of 126 ALTAIR UNITS US…" at bounding box center [700, 400] width 1028 height 637
click at [507, 463] on link "View License Usage" at bounding box center [504, 459] width 84 height 11
